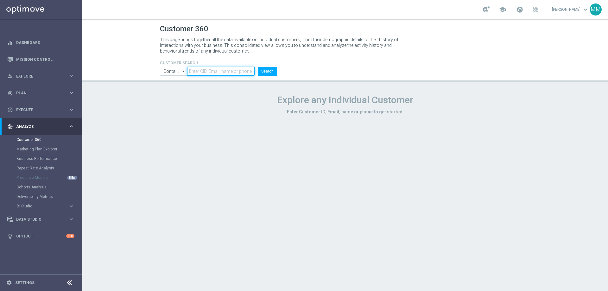
click at [211, 75] on input "text" at bounding box center [220, 71] width 67 height 9
paste input "1971499"
type input "1971499"
click at [266, 72] on button "Search" at bounding box center [267, 71] width 19 height 9
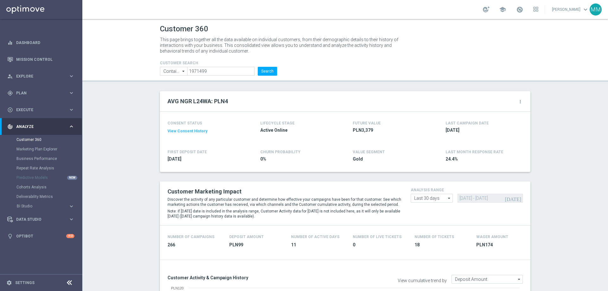
click at [191, 66] on form "CUSTOMER SEARCH Contains Contains arrow_drop_down Show Selected 0 of NaN Contai…" at bounding box center [218, 68] width 117 height 15
click at [193, 68] on input "1971499" at bounding box center [220, 71] width 67 height 9
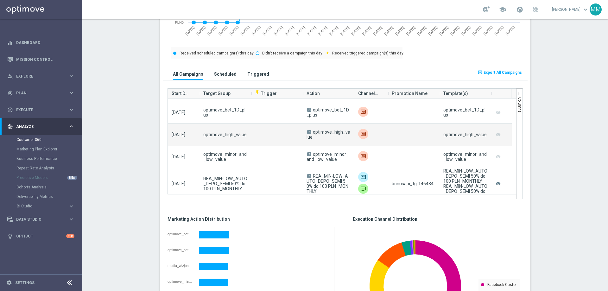
scroll to position [348, 0]
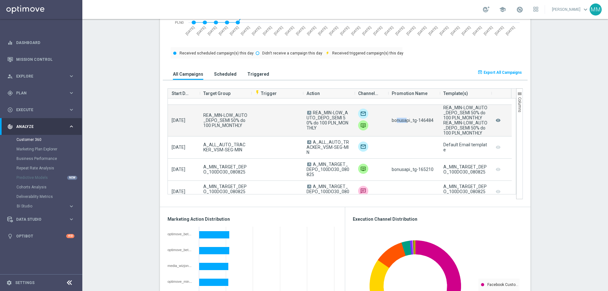
click at [404, 130] on div "bonusapi_tg-146484" at bounding box center [414, 120] width 52 height 31
click at [421, 121] on span "bonusapi_tg-146484" at bounding box center [413, 120] width 42 height 5
copy span "146484"
click at [427, 121] on span "bonusapi_tg-146484" at bounding box center [413, 120] width 42 height 5
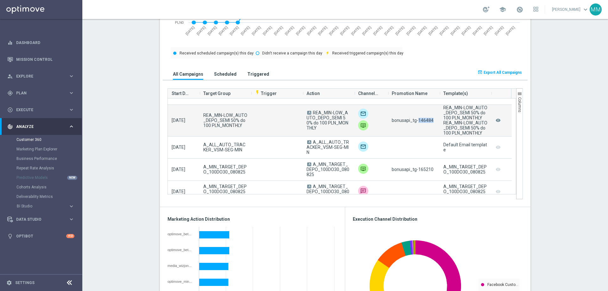
click at [427, 121] on span "bonusapi_tg-146484" at bounding box center [413, 120] width 42 height 5
